Goal: Find specific page/section: Find specific page/section

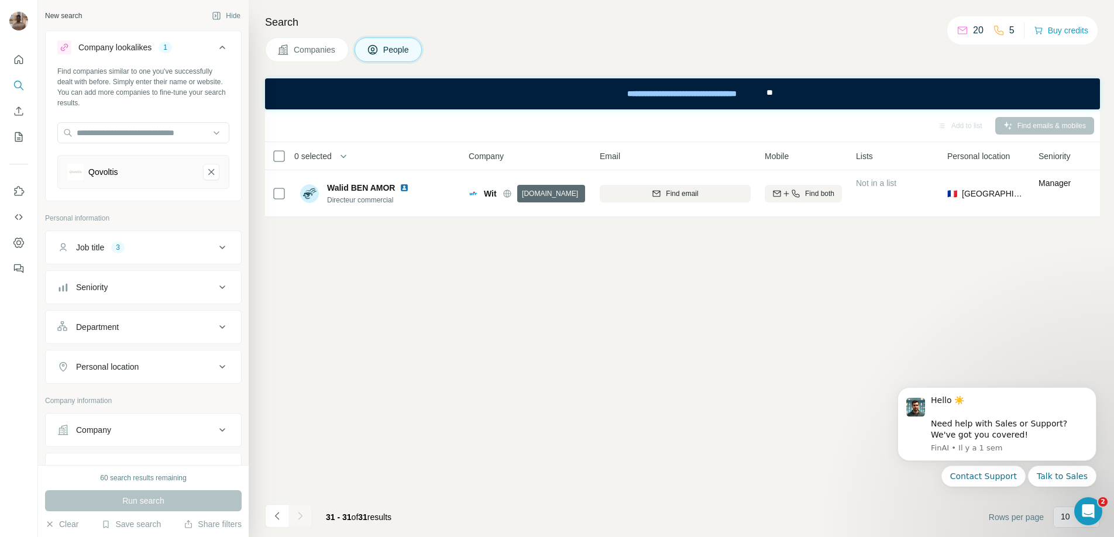
scroll to position [337, 0]
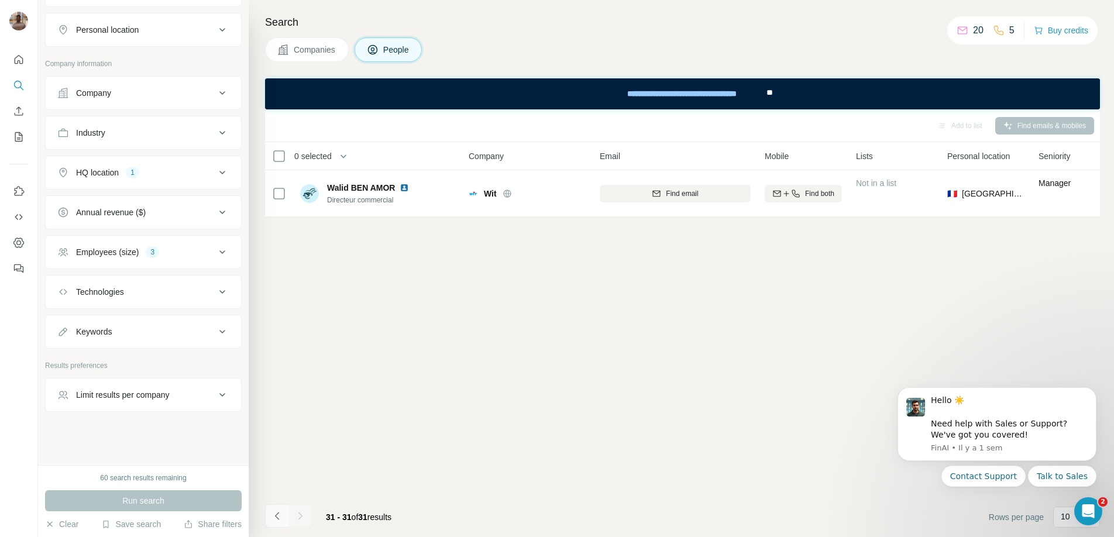
click at [273, 521] on icon "Navigate to previous page" at bounding box center [278, 516] width 12 height 12
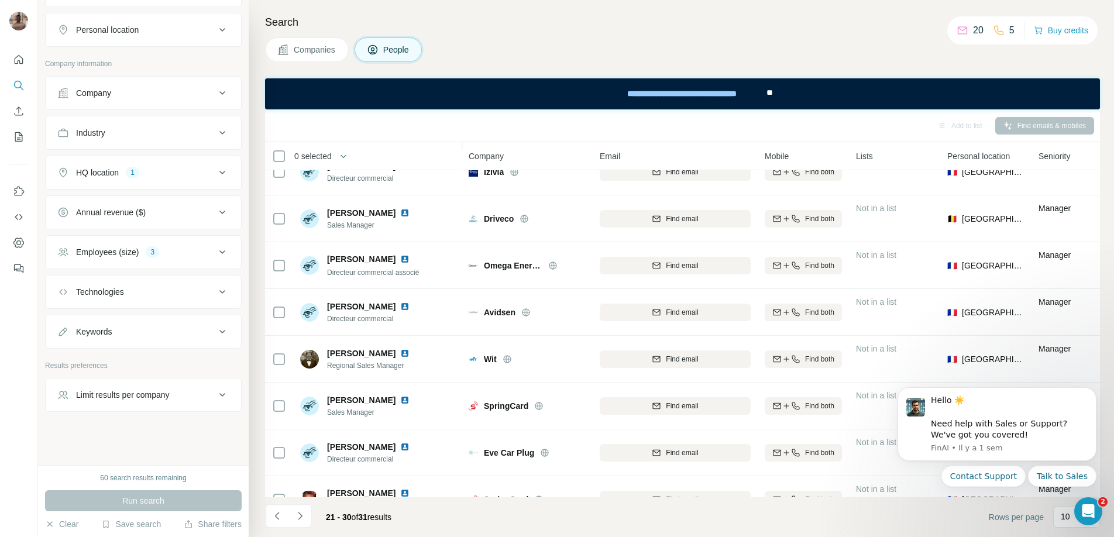
scroll to position [141, 0]
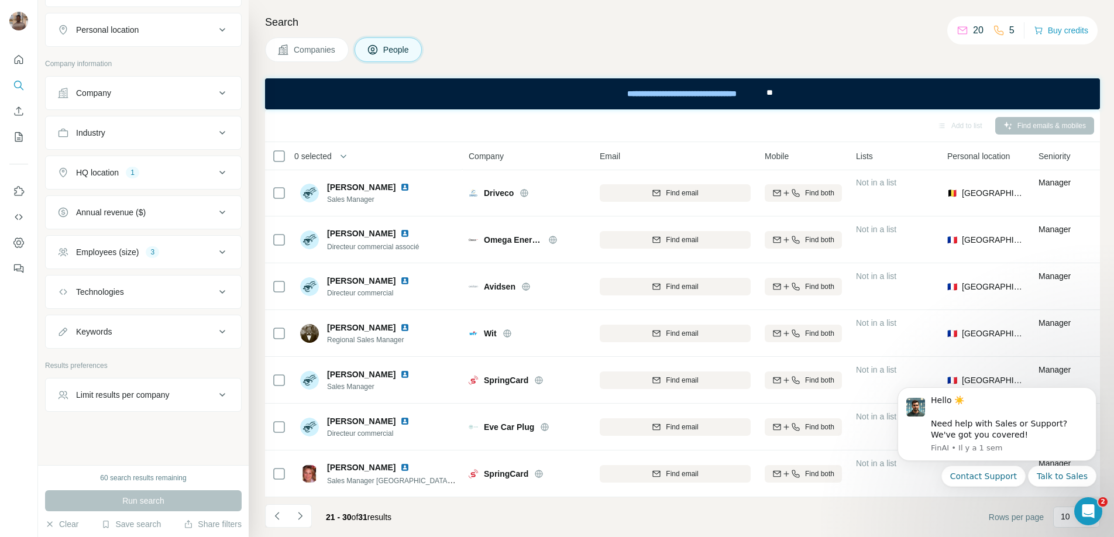
click at [1056, 519] on body "Hello ☀️ ​ Need help with Sales or Support? We've got you covered! [GEOGRAPHIC_…" at bounding box center [997, 452] width 225 height 149
click at [1097, 510] on div "Ouvrir le Messenger Intercom" at bounding box center [1087, 509] width 39 height 39
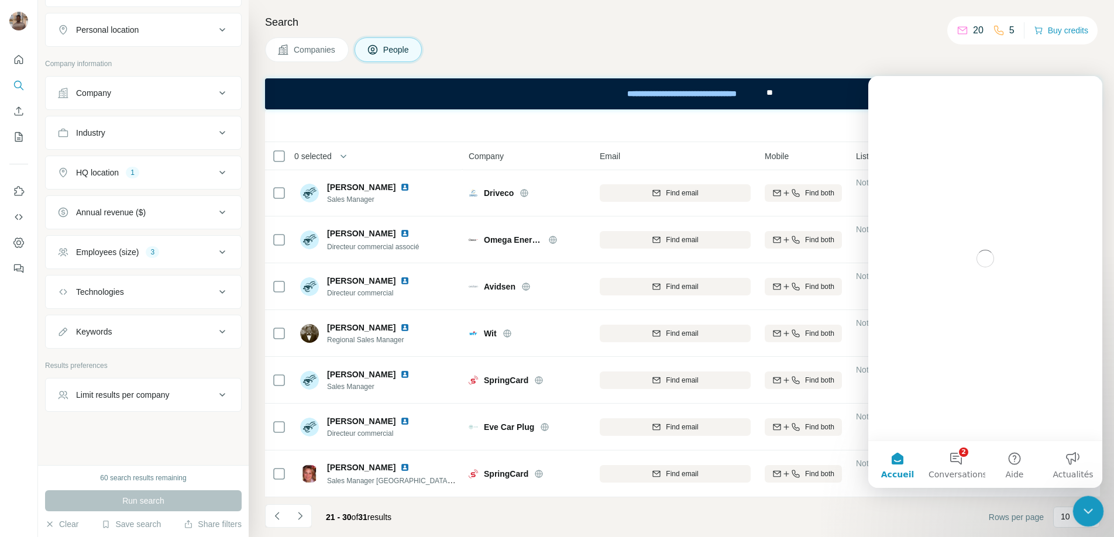
scroll to position [0, 0]
click at [1096, 510] on div "Fermer le Messenger Intercom" at bounding box center [1087, 510] width 28 height 28
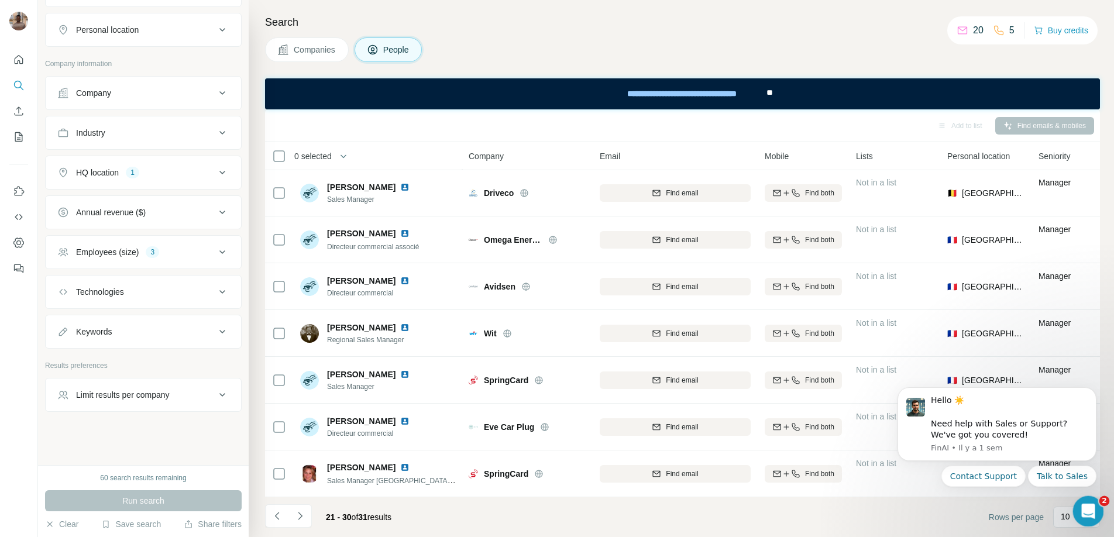
drag, startPoint x: 1090, startPoint y: 512, endPoint x: 1081, endPoint y: 275, distance: 236.6
click at [1081, 496] on html at bounding box center [1087, 510] width 28 height 28
click at [1054, 517] on body "Hello ☀️ ​ Need help with Sales or Support? We've got you covered! [GEOGRAPHIC_…" at bounding box center [997, 452] width 225 height 149
click at [1059, 517] on body "Hello ☀️ ​ Need help with Sales or Support? We've got you covered! [GEOGRAPHIC_…" at bounding box center [997, 452] width 225 height 149
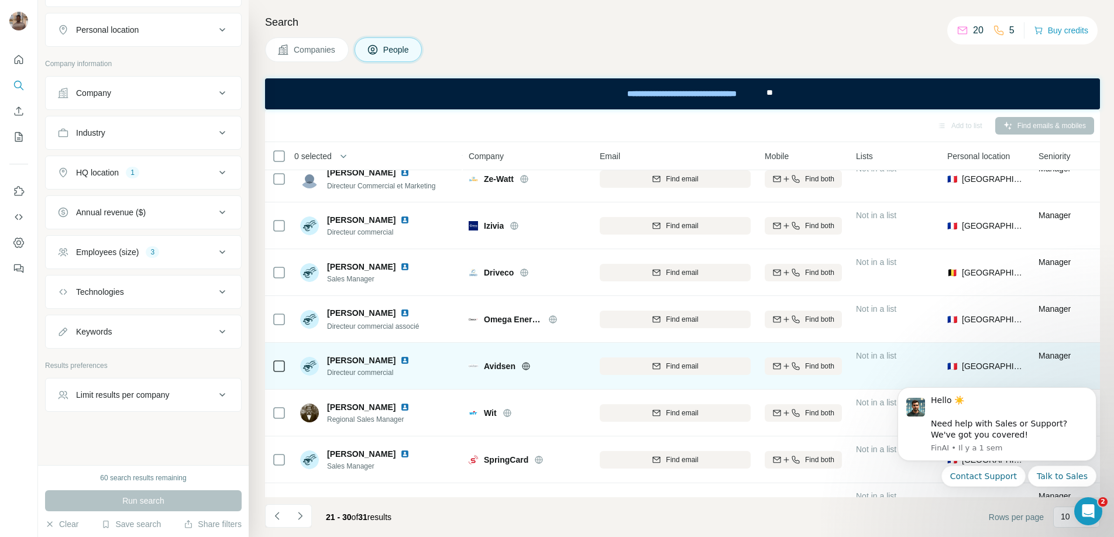
scroll to position [141, 0]
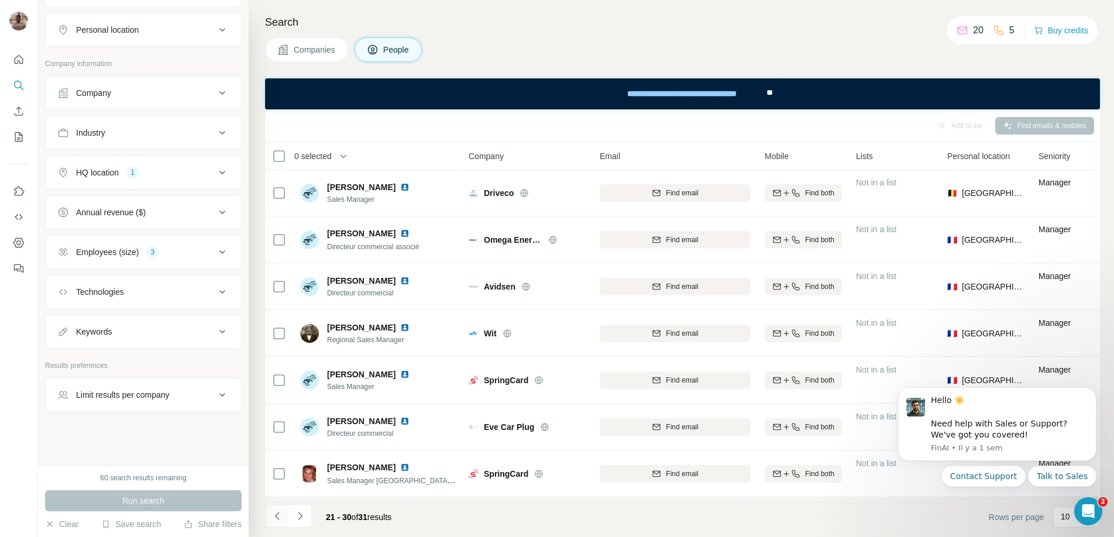
click at [275, 517] on icon "Navigate to previous page" at bounding box center [278, 516] width 12 height 12
